Goal: Navigation & Orientation: Find specific page/section

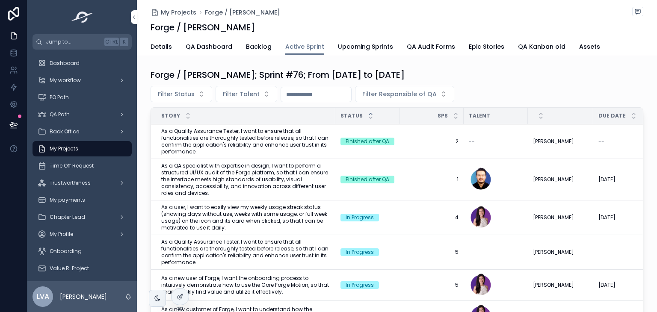
scroll to position [282, 0]
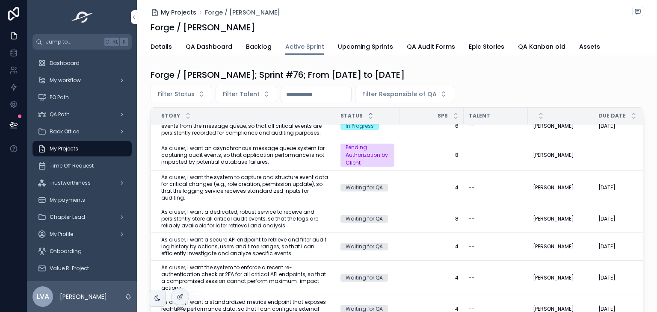
click at [183, 10] on span "My Projects" at bounding box center [179, 12] width 36 height 9
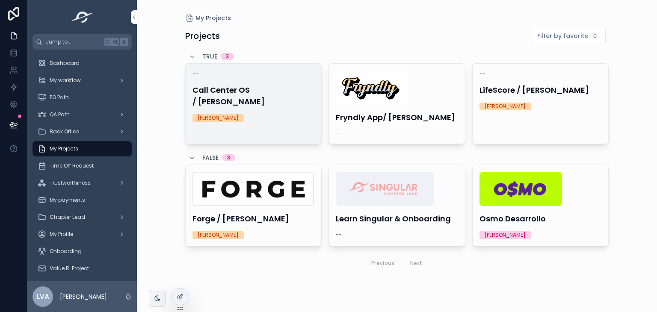
click at [292, 123] on link "-- Call Center OS / Carlos Monge Jorge Castañeda Favourite" at bounding box center [253, 103] width 137 height 81
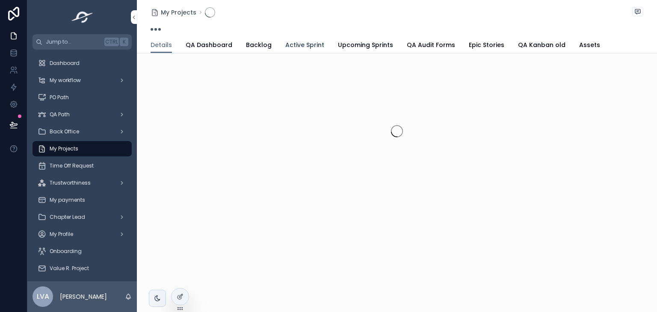
click at [302, 43] on span "Active Sprint" at bounding box center [304, 45] width 39 height 9
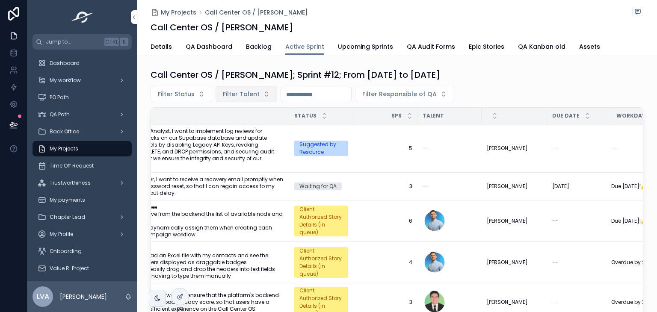
click at [252, 99] on button "Filter Talent" at bounding box center [247, 94] width 62 height 16
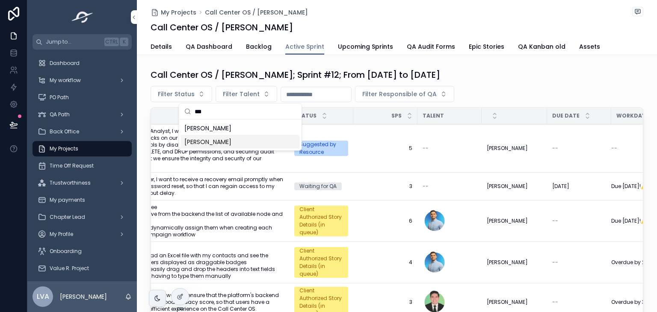
type input "***"
click at [231, 139] on span "[PERSON_NAME] [PERSON_NAME]" at bounding box center [207, 142] width 47 height 9
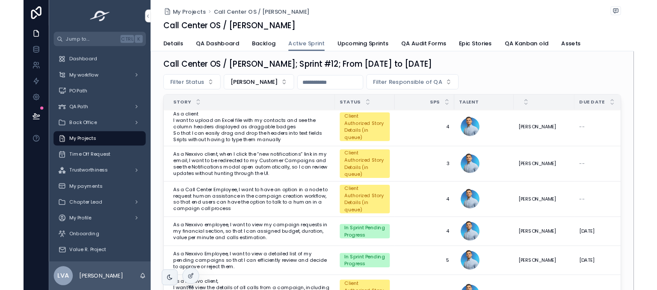
scroll to position [4, 0]
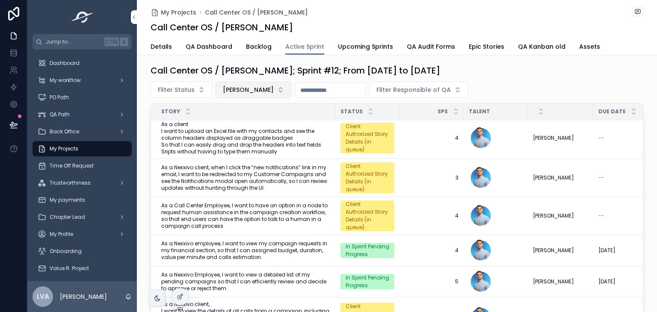
click at [285, 84] on button "[PERSON_NAME] [PERSON_NAME]" at bounding box center [254, 90] width 76 height 16
click at [274, 88] on span "[PERSON_NAME] [PERSON_NAME]" at bounding box center [248, 90] width 51 height 9
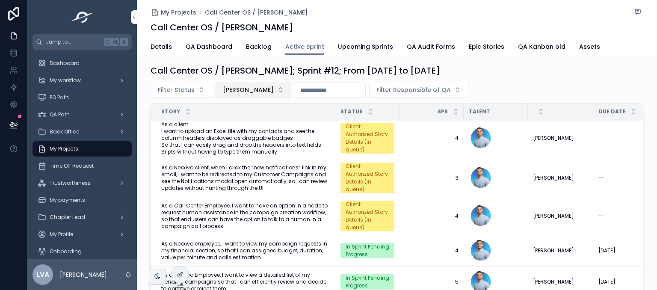
click at [267, 88] on span "[PERSON_NAME] [PERSON_NAME]" at bounding box center [248, 90] width 51 height 9
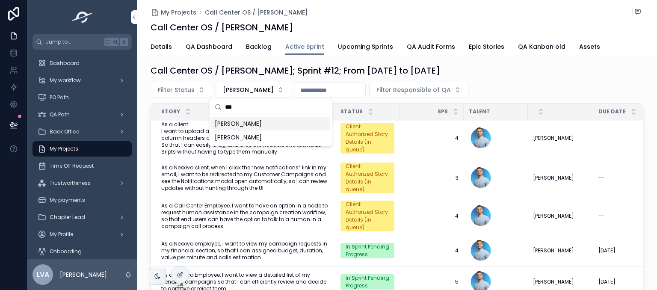
type input "***"
click at [262, 123] on span "Jonathan Joan Avila Huamolle" at bounding box center [238, 123] width 47 height 9
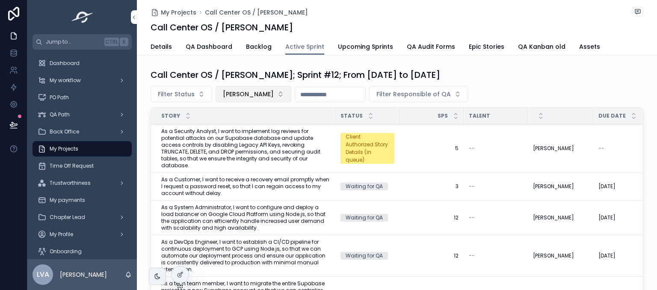
click at [274, 93] on span "Jonathan Joan Avila Huamolle" at bounding box center [248, 94] width 51 height 9
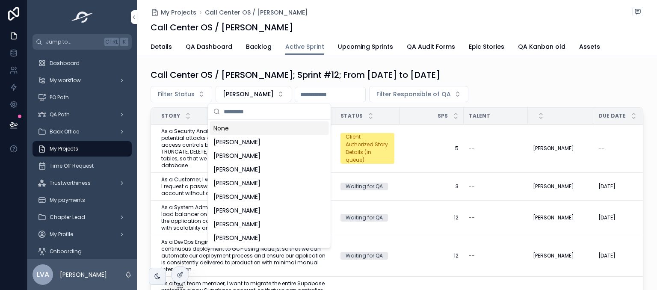
click at [290, 112] on input "scrollable content" at bounding box center [275, 111] width 102 height 15
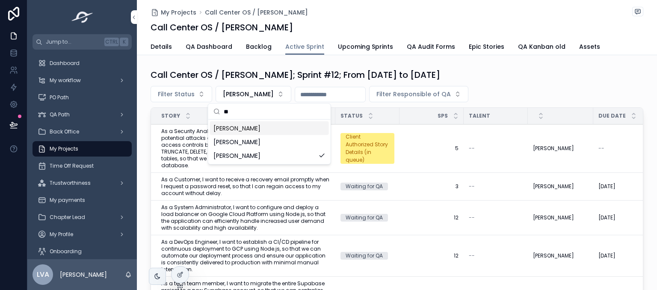
type input "*"
type input "***"
click at [257, 142] on span "Darío Oquelí Villalta Chévez" at bounding box center [261, 142] width 96 height 9
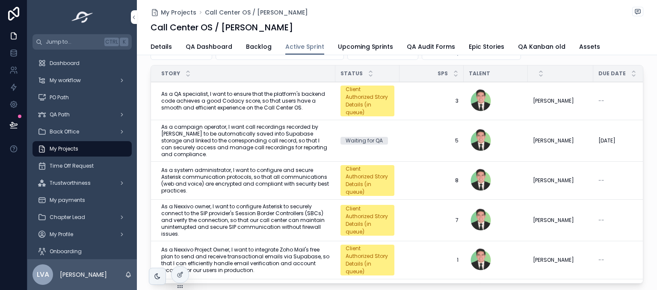
click at [359, 105] on div "Client Authorized Story Details (in queue)" at bounding box center [368, 101] width 44 height 31
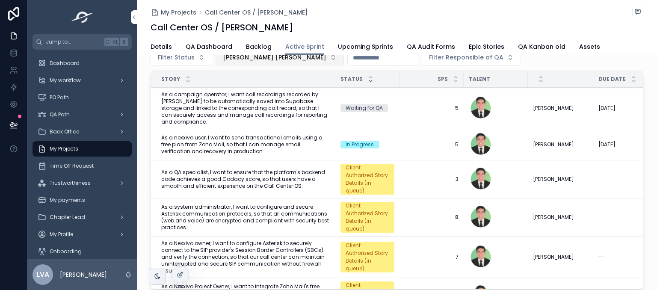
click at [267, 59] on span "Darío Oquelí Villalta Chévez" at bounding box center [275, 57] width 104 height 9
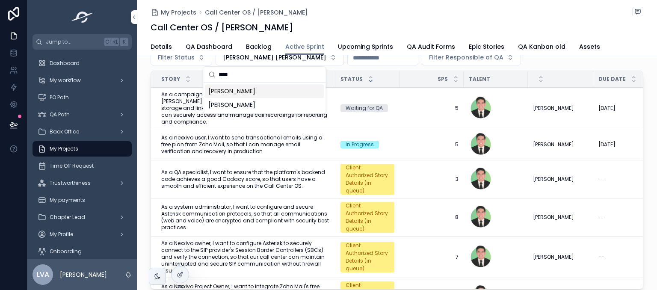
type input "****"
click at [255, 94] on span "Kevin Leonardo López Saavedra" at bounding box center [231, 91] width 47 height 9
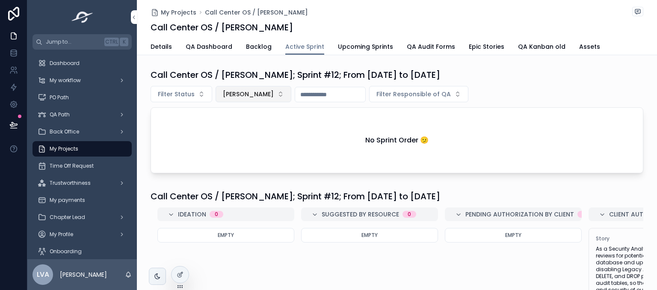
click at [229, 98] on button "Kevin Leonardo López Saavedra" at bounding box center [254, 94] width 76 height 16
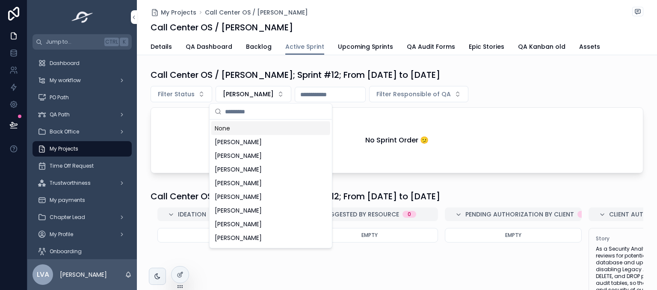
click at [251, 113] on input "scrollable content" at bounding box center [276, 111] width 102 height 15
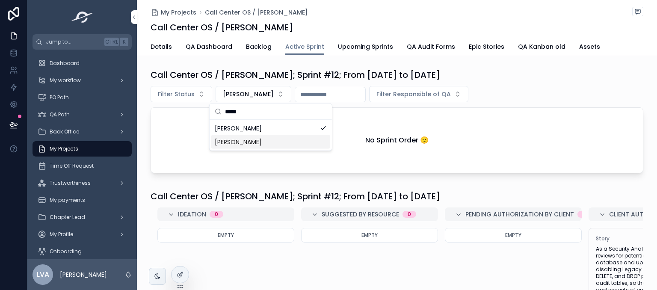
type input "*****"
click at [258, 137] on div "[PERSON_NAME] [PERSON_NAME]" at bounding box center [270, 142] width 119 height 14
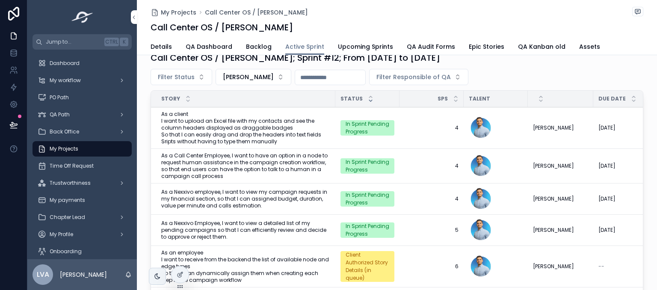
scroll to position [16, 0]
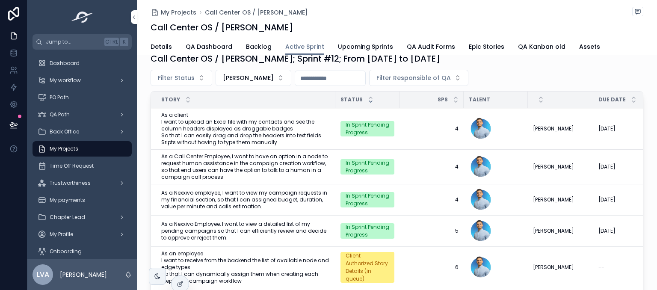
click at [432, 81] on button "Filter Responsible of QA" at bounding box center [418, 78] width 99 height 16
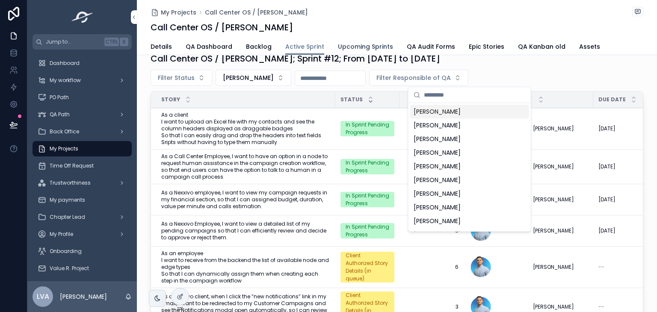
click at [583, 77] on div "Filter Status Kevin Alexander Pinzón Arteaga Filter Responsible of QA" at bounding box center [397, 78] width 493 height 16
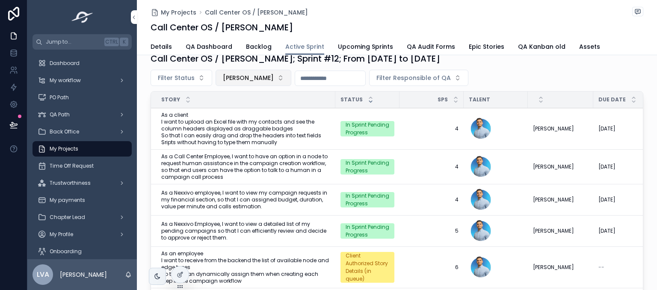
click at [258, 76] on span "[PERSON_NAME] [PERSON_NAME]" at bounding box center [248, 78] width 51 height 9
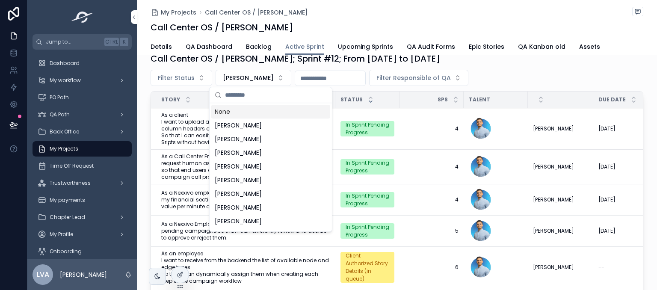
click at [249, 90] on input "scrollable content" at bounding box center [276, 94] width 102 height 15
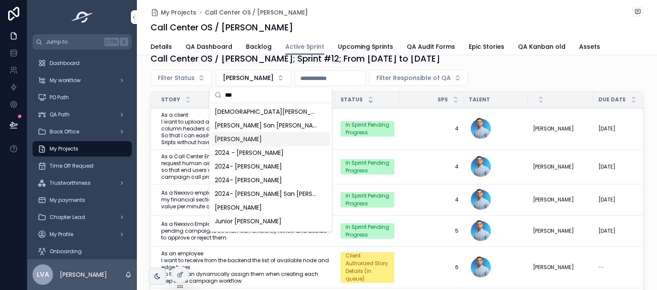
type input "***"
click at [262, 142] on span "Manuel Antonio Lopez Sierra" at bounding box center [238, 139] width 47 height 9
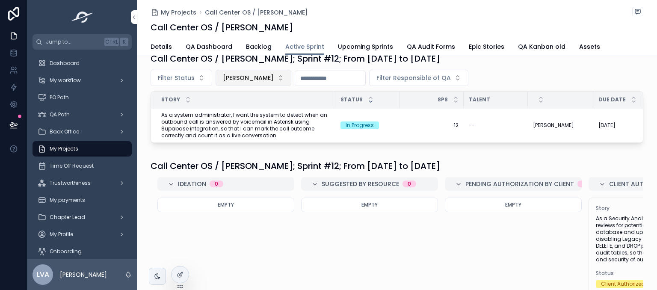
click at [250, 78] on span "Manuel Antonio Lopez Sierra" at bounding box center [248, 78] width 51 height 9
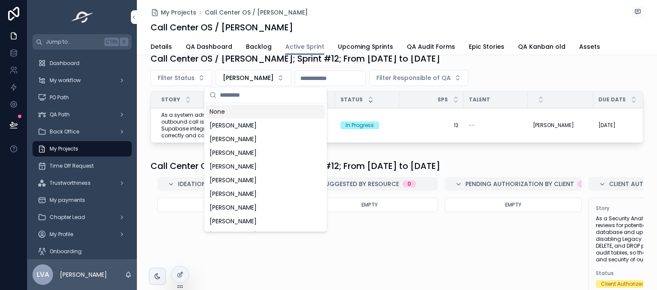
click at [240, 91] on input "scrollable content" at bounding box center [271, 94] width 102 height 15
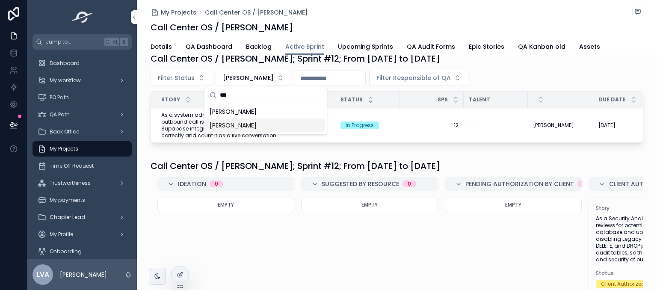
type input "***"
click at [246, 123] on span "[PERSON_NAME] [PERSON_NAME]" at bounding box center [233, 125] width 47 height 9
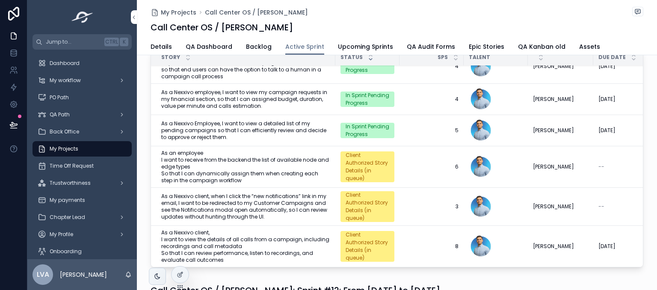
scroll to position [43, 0]
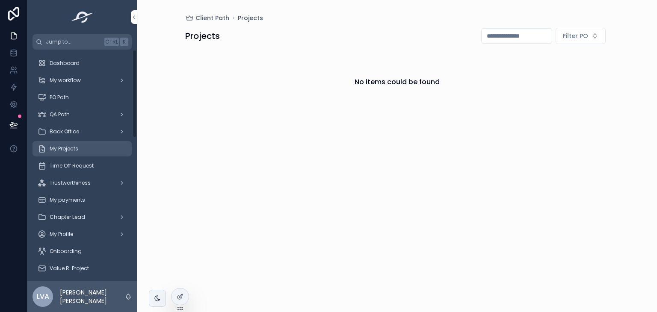
click at [71, 153] on div "My Projects" at bounding box center [82, 149] width 89 height 14
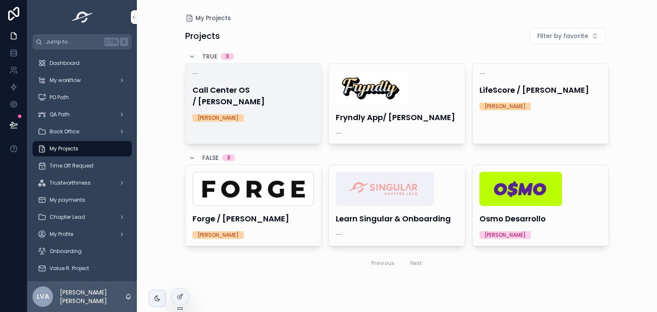
click at [250, 95] on h4 "Call Center OS / [PERSON_NAME]" at bounding box center [254, 95] width 122 height 23
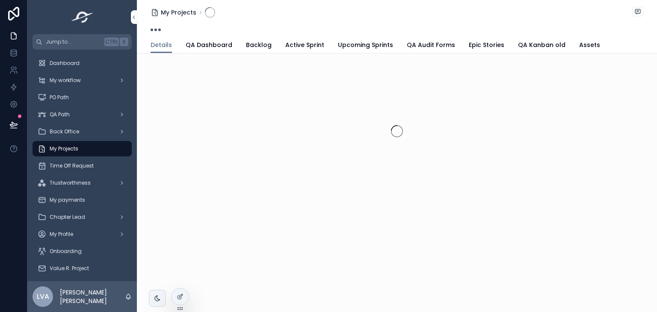
click at [162, 7] on div "My Projects" at bounding box center [183, 12] width 65 height 10
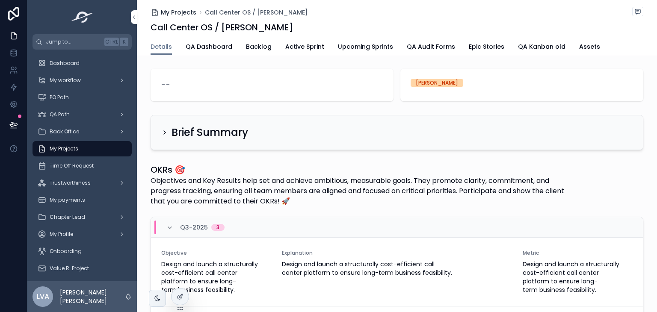
click at [161, 10] on span "My Projects" at bounding box center [179, 12] width 36 height 9
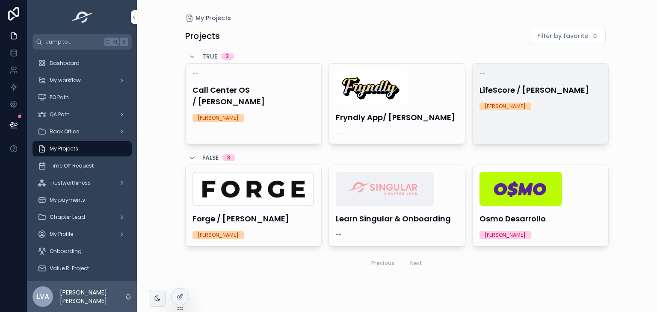
click at [580, 100] on div "-- LifeScore / John Wordin Jorge Castañeda" at bounding box center [541, 90] width 136 height 53
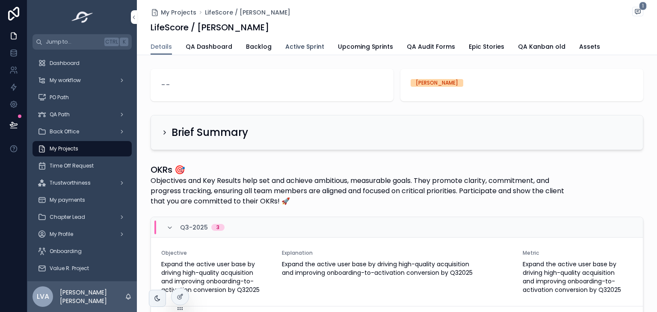
click at [305, 43] on span "Active Sprint" at bounding box center [304, 46] width 39 height 9
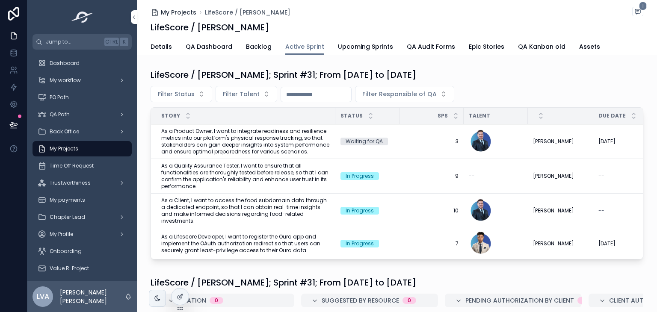
click at [178, 11] on span "My Projects" at bounding box center [179, 12] width 36 height 9
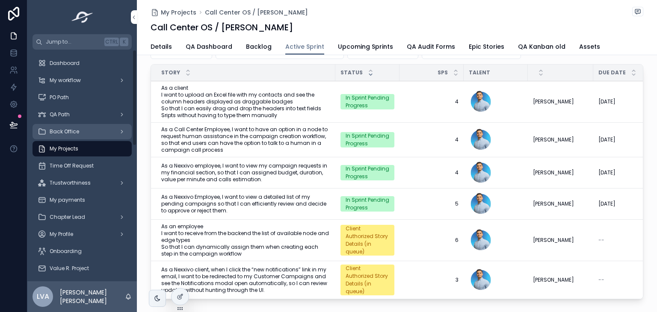
scroll to position [44, 0]
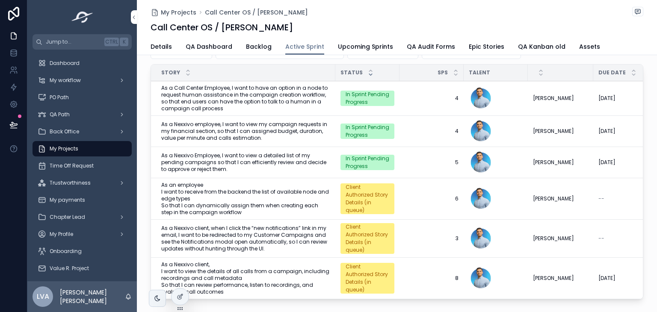
click at [76, 148] on span "My Projects" at bounding box center [64, 148] width 29 height 7
